Goal: Navigation & Orientation: Find specific page/section

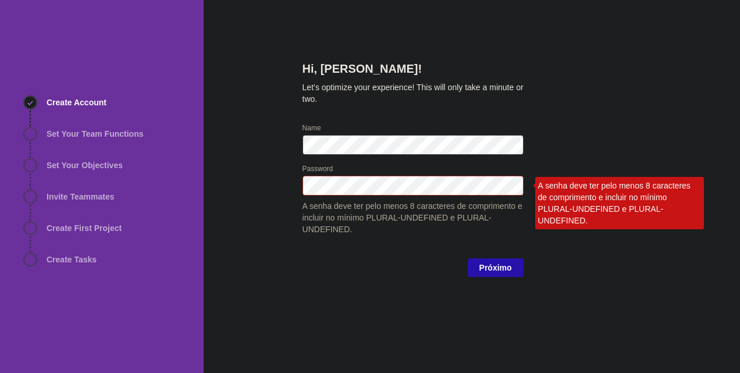
click at [653, 86] on div "Hi, [PERSON_NAME]! Let’s optimize your experience! This will only take a minute…" at bounding box center [472, 186] width 536 height 373
click at [508, 186] on div at bounding box center [514, 186] width 19 height 20
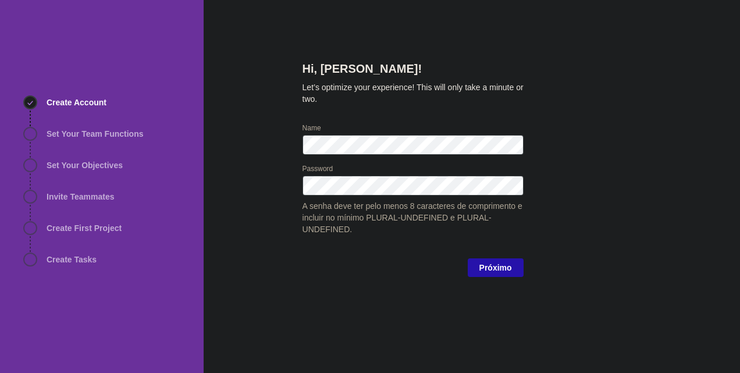
click at [624, 116] on div "Hi, Paola Machado! Let’s optimize your experience! This will only take a minute…" at bounding box center [472, 186] width 536 height 373
click at [476, 269] on span "Próximo" at bounding box center [496, 267] width 56 height 19
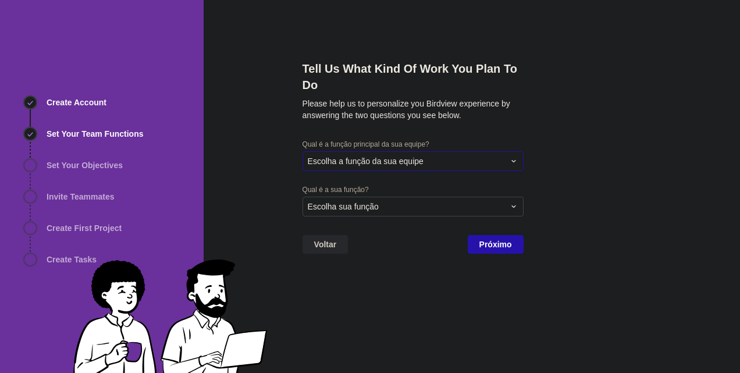
click at [377, 157] on span "Escolha a função da sua equipe" at bounding box center [366, 161] width 116 height 12
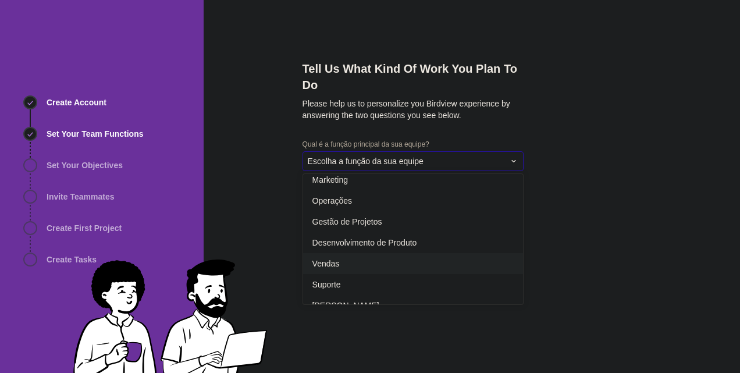
scroll to position [175, 0]
click at [383, 211] on div "Operações" at bounding box center [413, 202] width 220 height 21
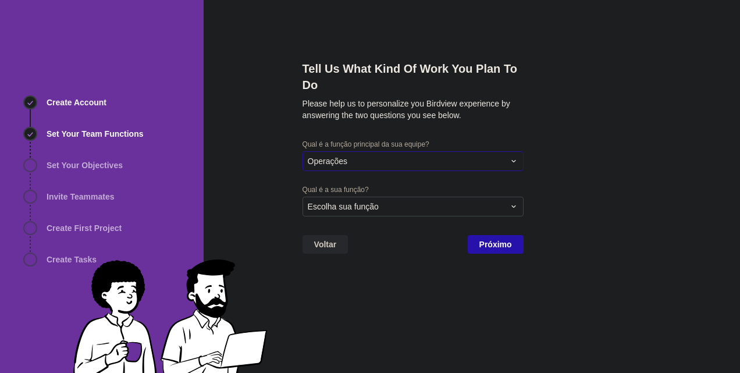
click at [413, 163] on div "Operações" at bounding box center [406, 161] width 197 height 12
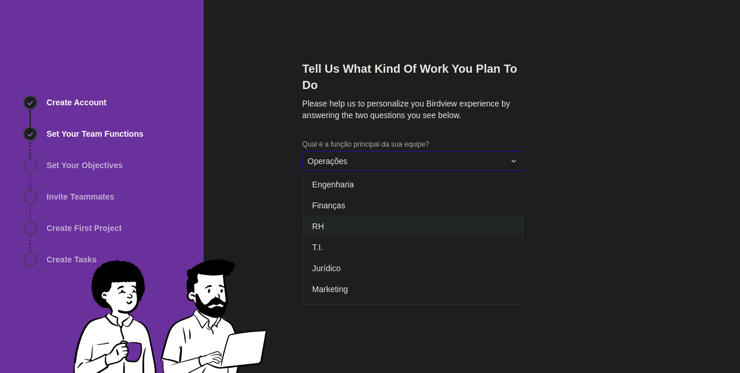
scroll to position [214, 0]
click at [387, 190] on div "Gestão de Projetos" at bounding box center [413, 184] width 220 height 21
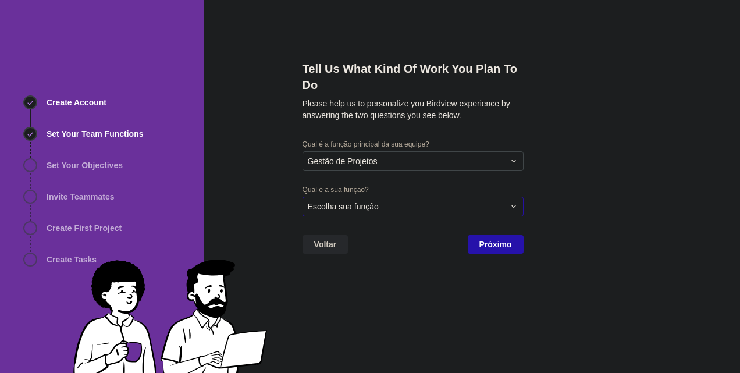
click at [386, 200] on div "Escolha sua função" at bounding box center [413, 207] width 221 height 20
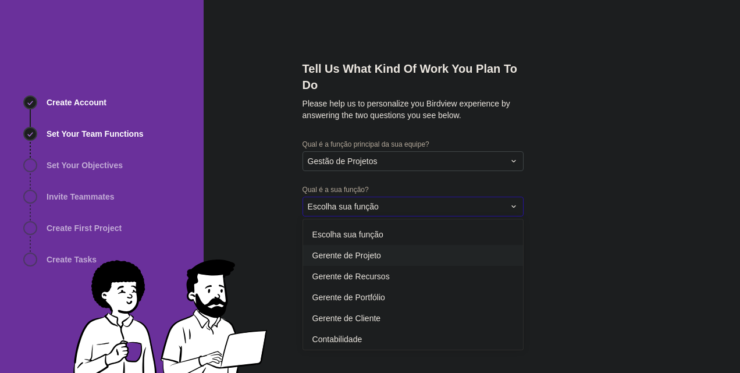
click at [374, 259] on span "Gerente de Projeto" at bounding box center [346, 256] width 69 height 12
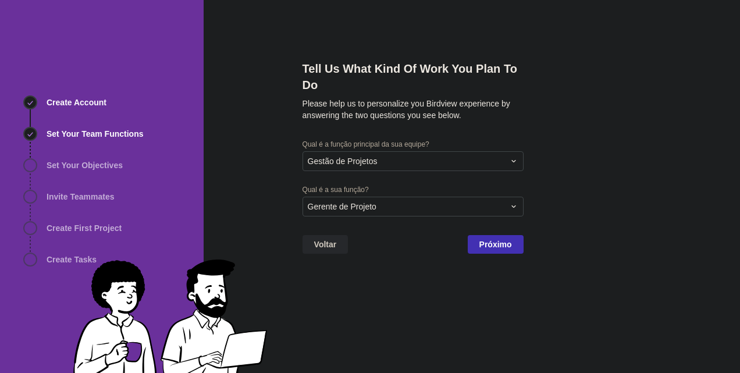
click at [482, 241] on span "Próximo" at bounding box center [495, 244] width 33 height 14
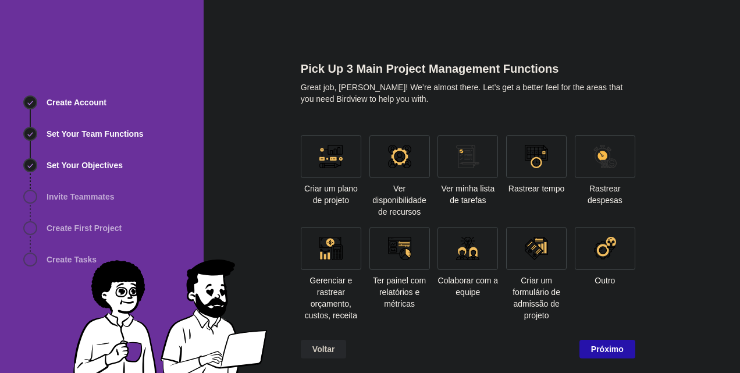
scroll to position [3, 0]
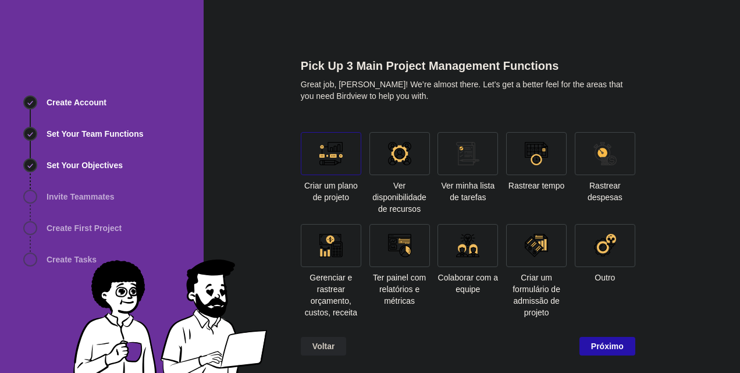
click at [340, 166] on div at bounding box center [331, 153] width 61 height 43
click at [600, 343] on span "Próximo" at bounding box center [607, 346] width 33 height 14
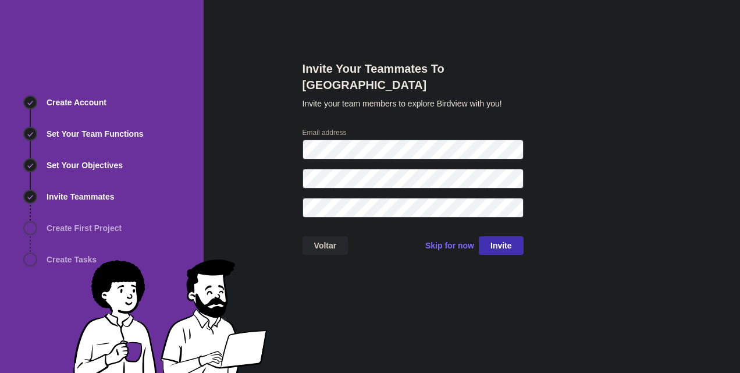
click at [485, 236] on span "Invite" at bounding box center [501, 245] width 45 height 19
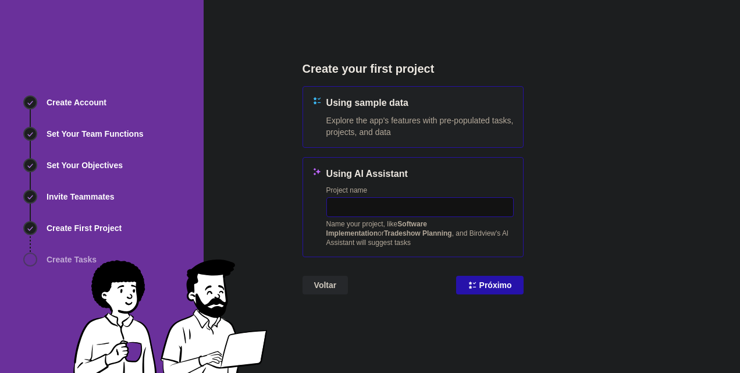
click at [433, 205] on input "text" at bounding box center [419, 207] width 187 height 20
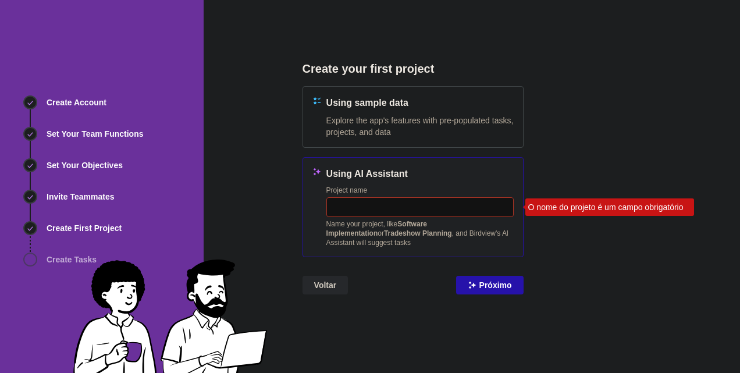
click at [440, 183] on div "Using AI Assistant Project name O nome do projeto é um campo obrigatório Name y…" at bounding box center [419, 207] width 187 height 80
click at [442, 210] on input "text" at bounding box center [419, 207] width 187 height 20
click at [437, 119] on span "Explore the app's features with pre-populated tasks, projects, and data" at bounding box center [419, 126] width 187 height 23
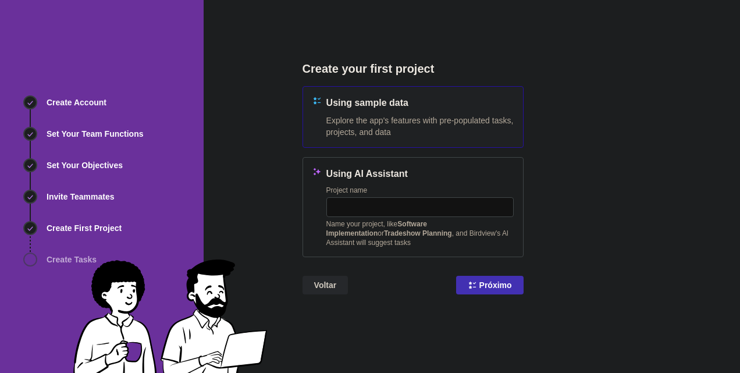
click at [485, 280] on span "Próximo" at bounding box center [495, 285] width 33 height 14
click at [485, 280] on span "Loading..." at bounding box center [492, 285] width 38 height 14
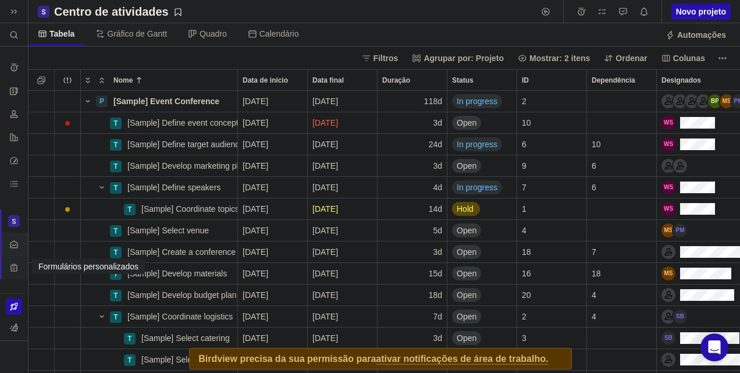
click at [8, 262] on div "Formulários personalizados" at bounding box center [14, 267] width 19 height 19
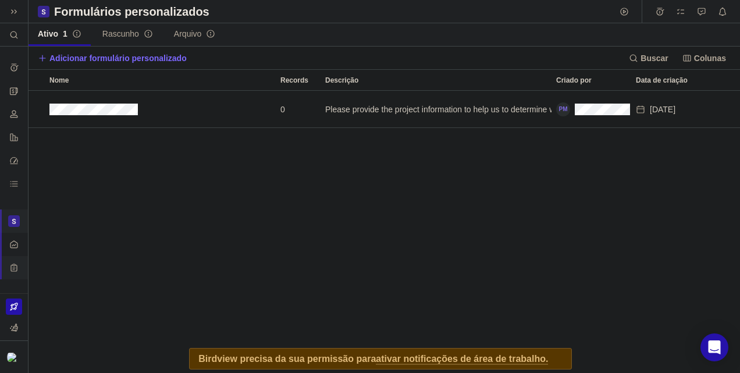
scroll to position [273, 703]
click at [12, 71] on icon "Histórico de registros de tempo" at bounding box center [13, 67] width 9 height 9
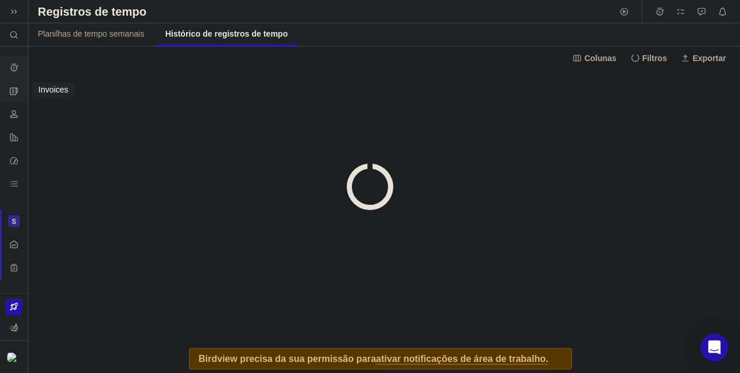
click at [8, 91] on div "Invoices" at bounding box center [14, 90] width 19 height 19
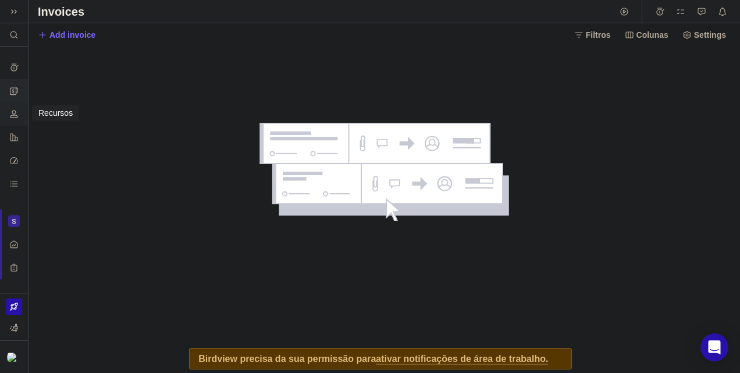
click at [10, 115] on icon "Recursos" at bounding box center [13, 113] width 9 height 9
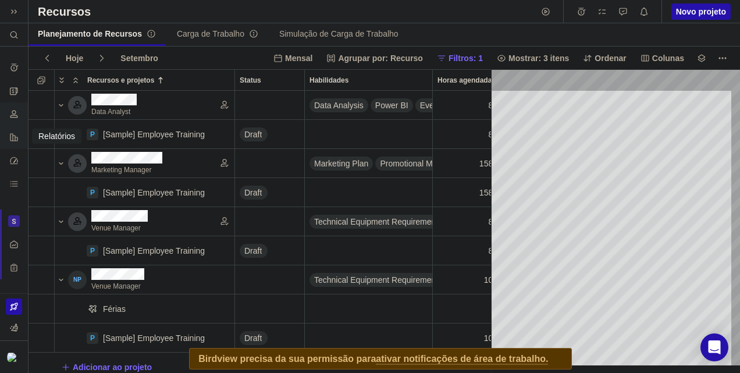
scroll to position [0, 207]
click at [16, 140] on icon "Relatórios" at bounding box center [14, 137] width 8 height 8
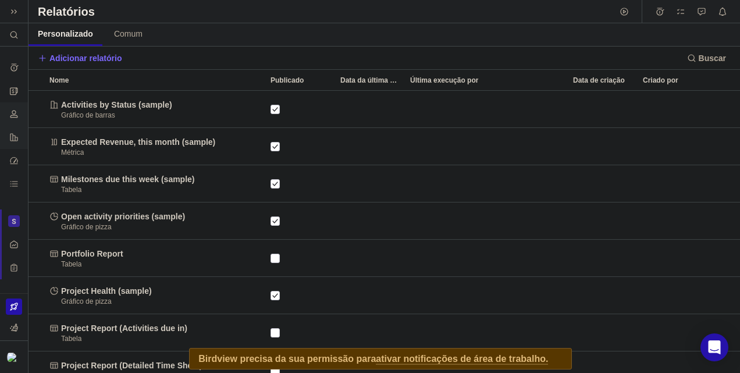
scroll to position [273, 703]
click at [12, 114] on icon "Recursos" at bounding box center [13, 113] width 9 height 9
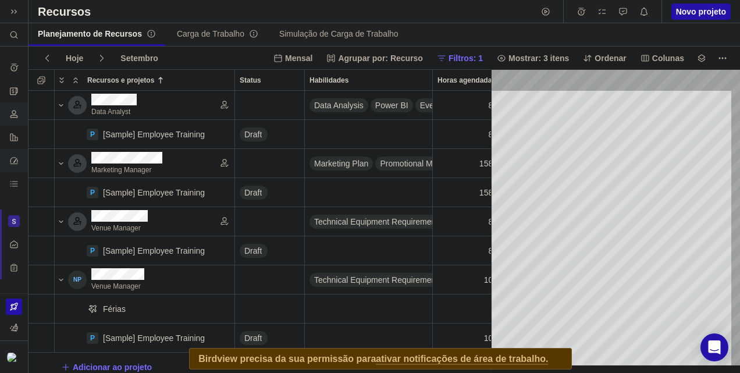
scroll to position [0, 207]
click at [9, 156] on icon "Painel de controle" at bounding box center [13, 160] width 9 height 9
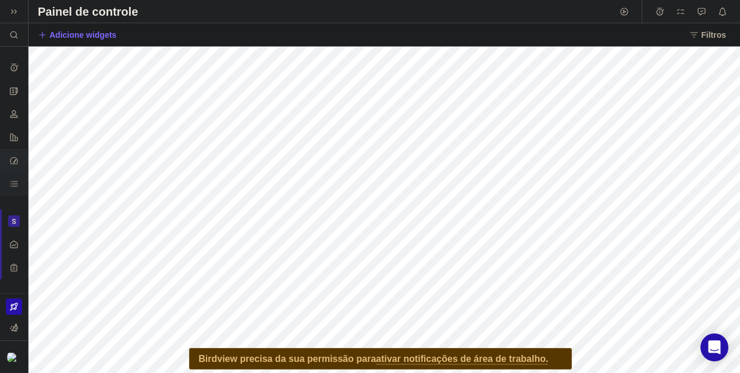
click at [9, 185] on icon "Dashboard de BI" at bounding box center [13, 183] width 9 height 9
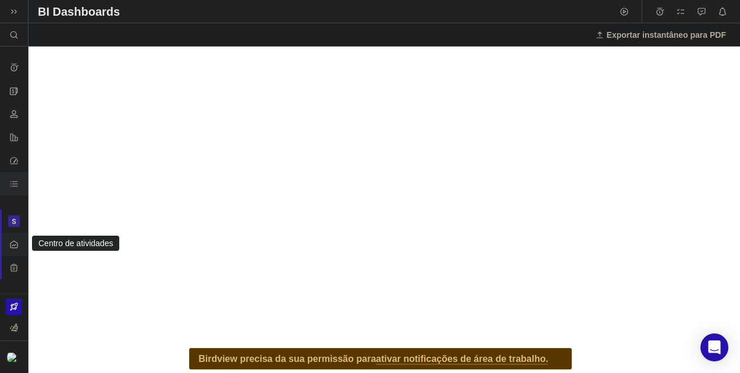
click at [13, 247] on icon "Centro de atividades" at bounding box center [13, 244] width 9 height 9
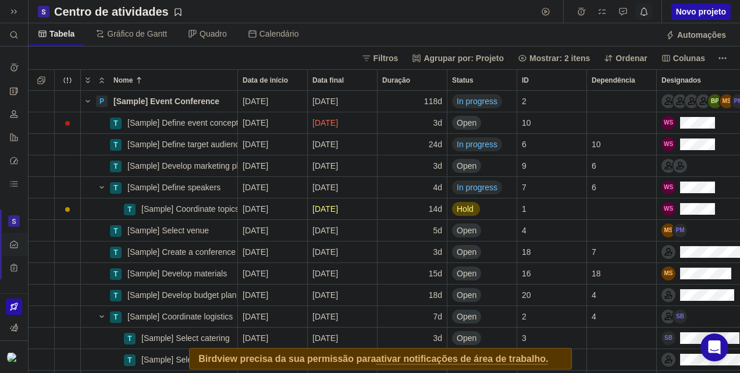
scroll to position [273, 703]
click at [688, 9] on span "Novo projeto" at bounding box center [701, 12] width 50 height 12
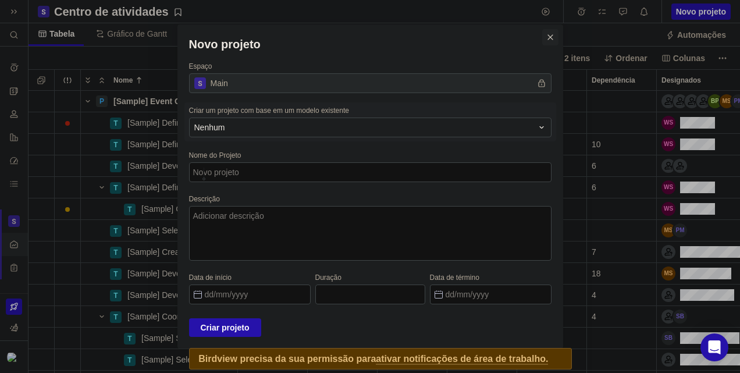
type textarea "x"
click at [546, 41] on icon "Fechar" at bounding box center [550, 37] width 9 height 9
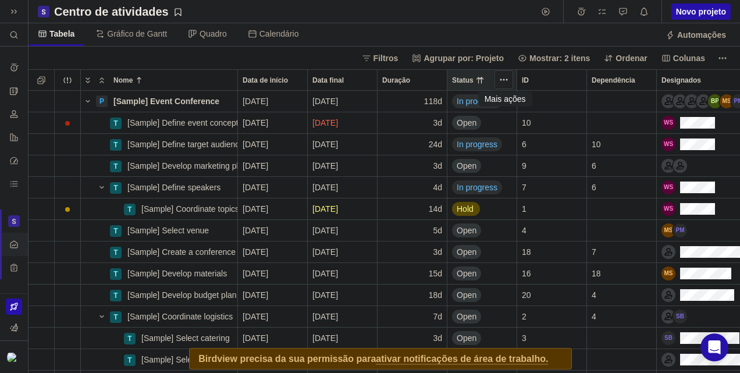
click at [504, 83] on icon "Mais ações" at bounding box center [503, 79] width 9 height 9
